Goal: Obtain resource: Obtain resource

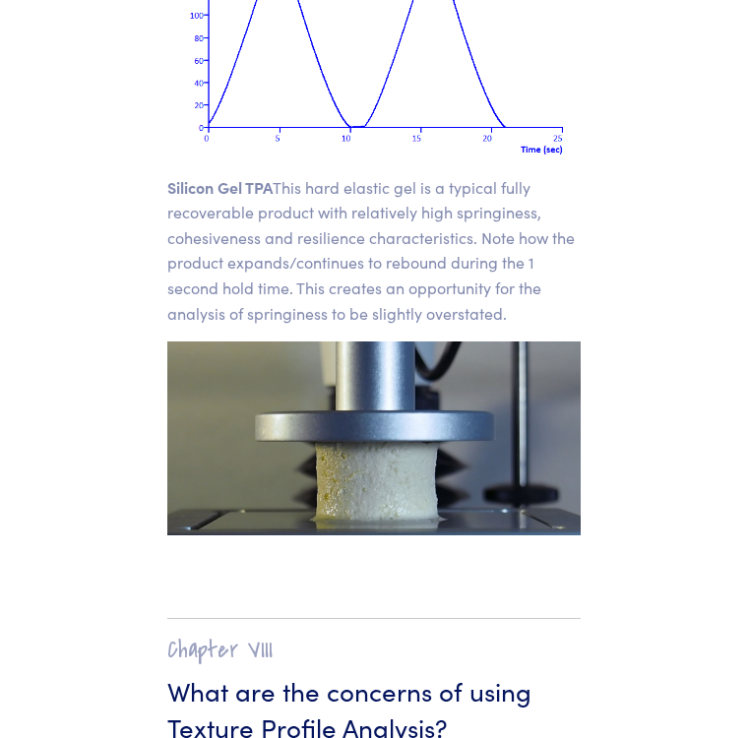
scroll to position [29120, 0]
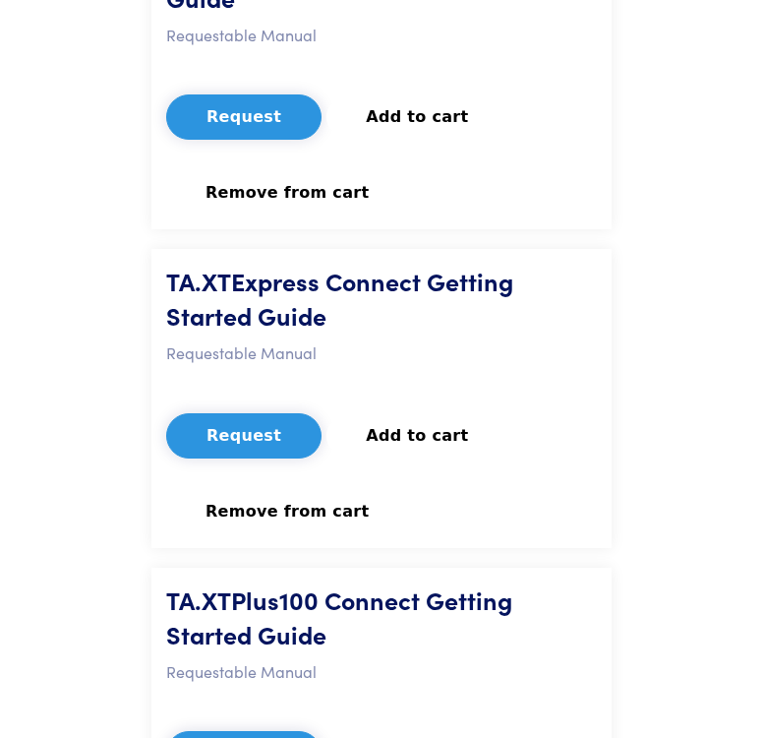
scroll to position [689, 0]
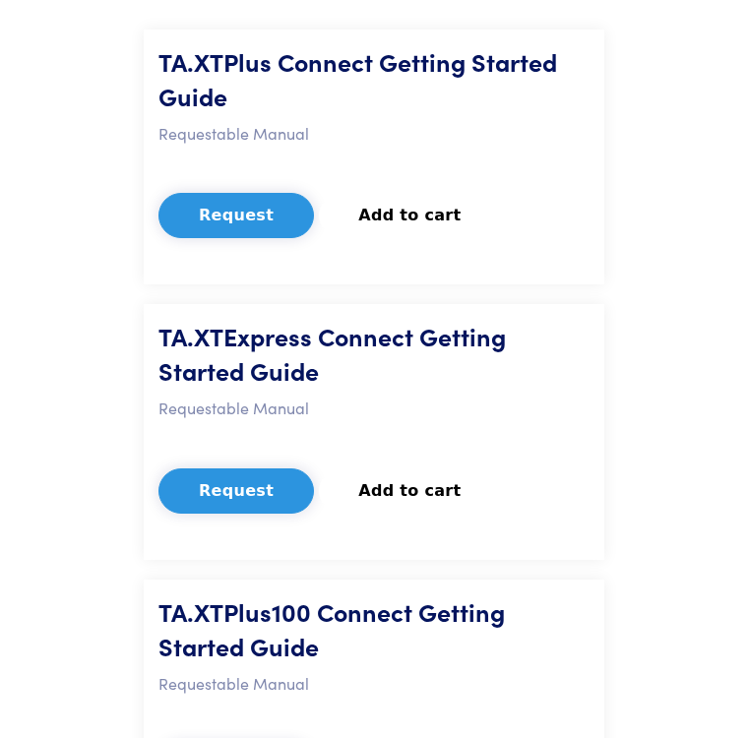
click at [217, 237] on button "Request" at bounding box center [235, 215] width 155 height 45
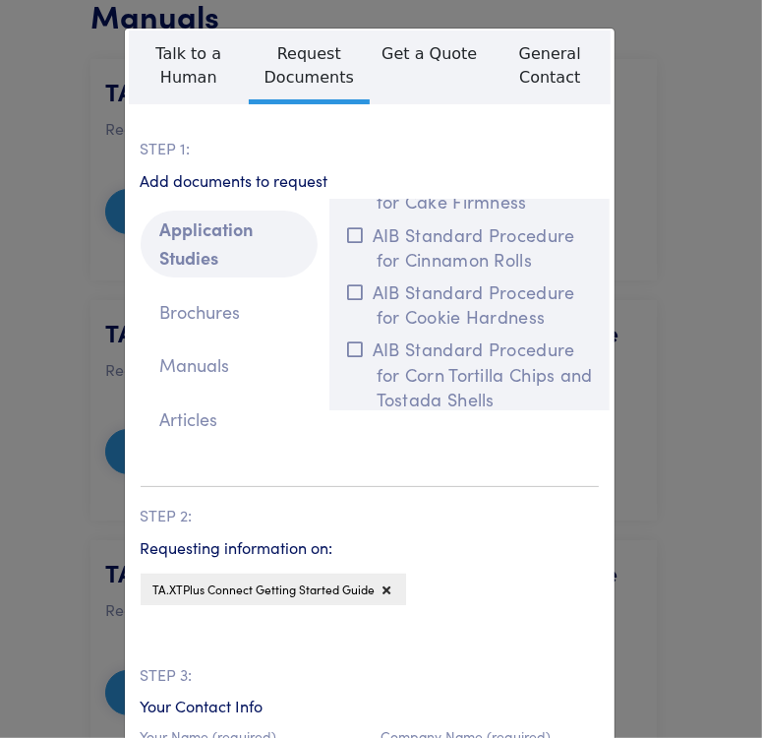
scroll to position [984, 0]
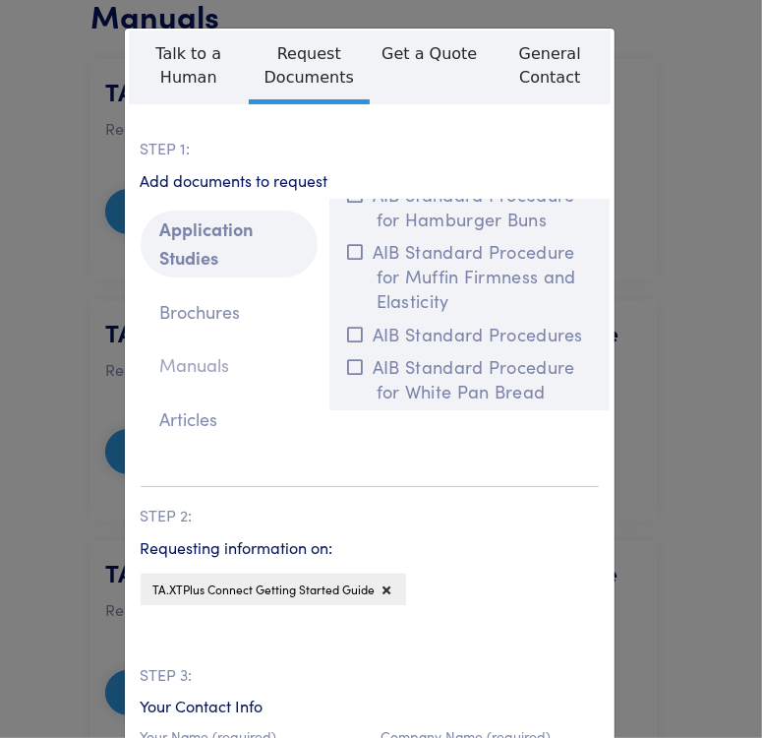
click at [193, 383] on p "Manuals" at bounding box center [229, 365] width 177 height 38
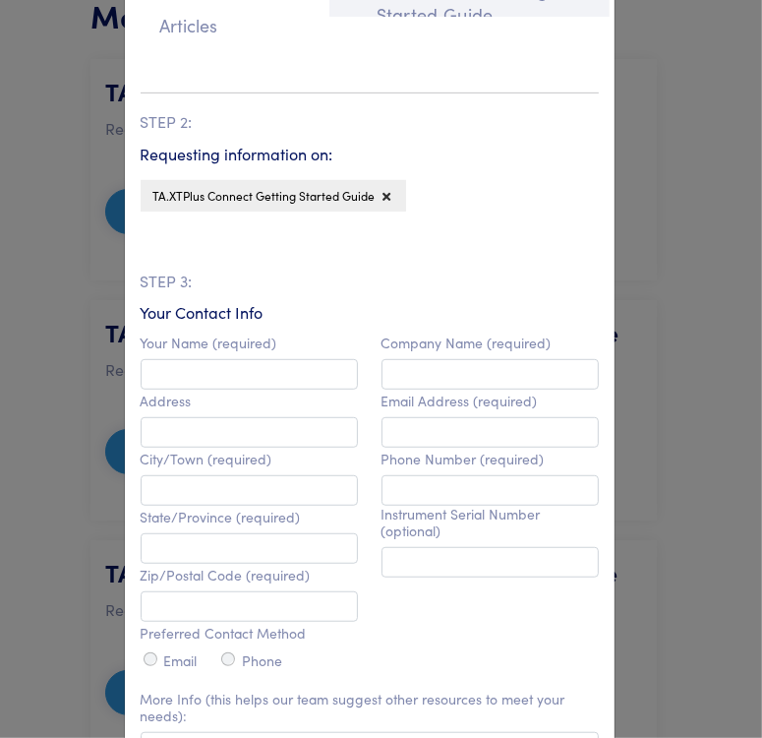
scroll to position [848, 0]
